Goal: Task Accomplishment & Management: Use online tool/utility

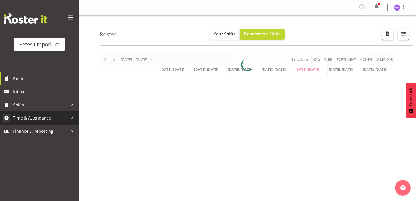
click at [59, 118] on span "Time & Attendance" at bounding box center [40, 118] width 55 height 8
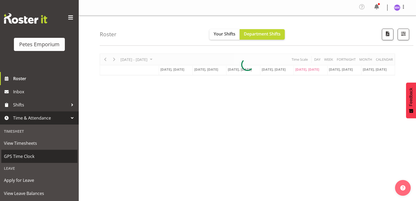
click at [33, 161] on link "GPS Time Clock" at bounding box center [39, 156] width 76 height 13
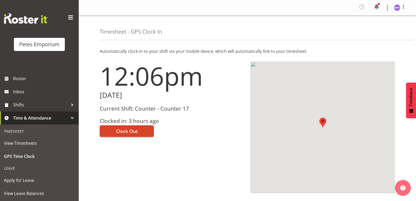
click at [136, 135] on button "Clock Out" at bounding box center [127, 131] width 54 height 12
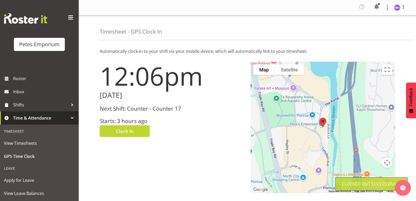
click at [397, 9] on img at bounding box center [397, 7] width 6 height 6
click at [381, 32] on link "Log Out" at bounding box center [381, 28] width 50 height 9
